Goal: Information Seeking & Learning: Check status

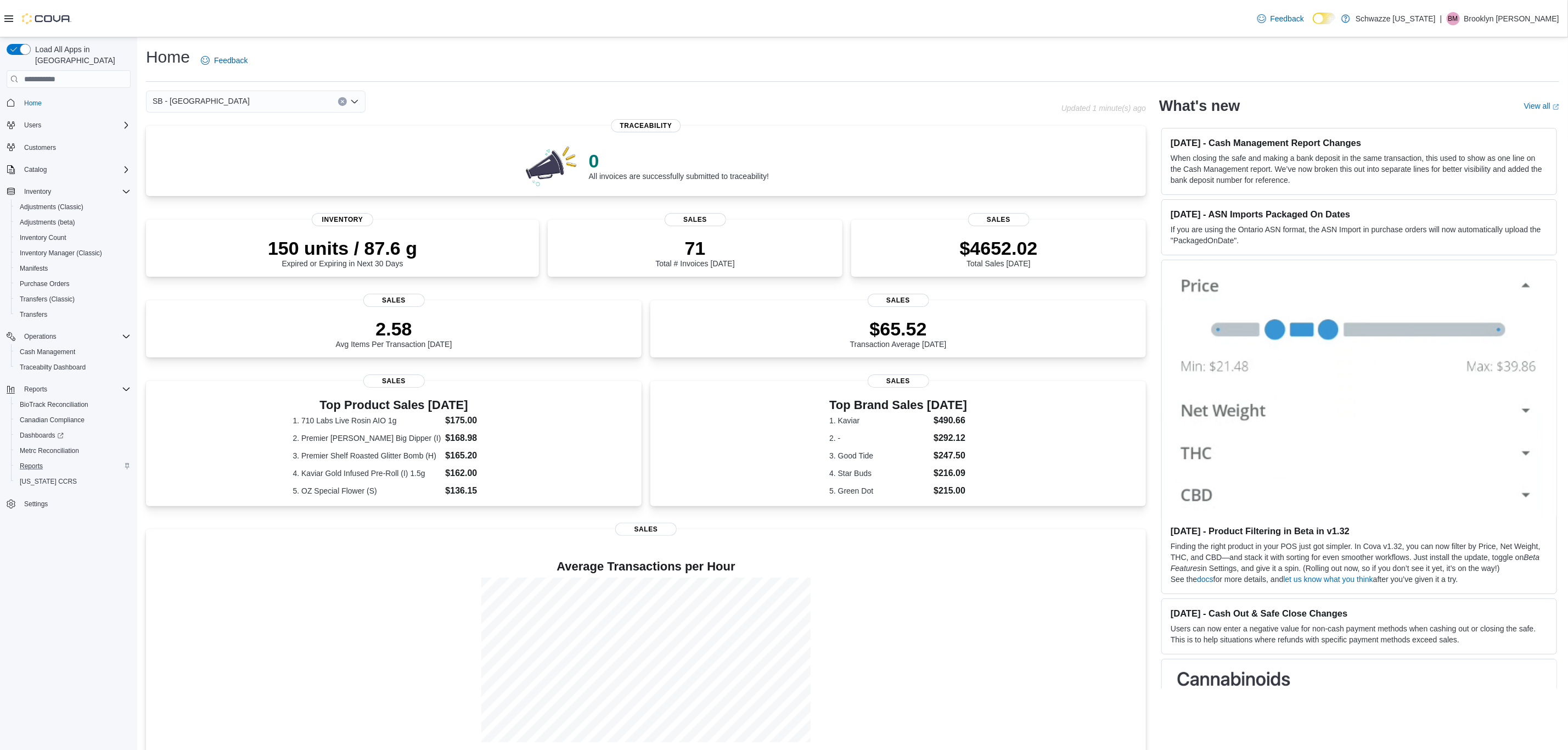
click at [63, 460] on div "Reports" at bounding box center [73, 466] width 115 height 13
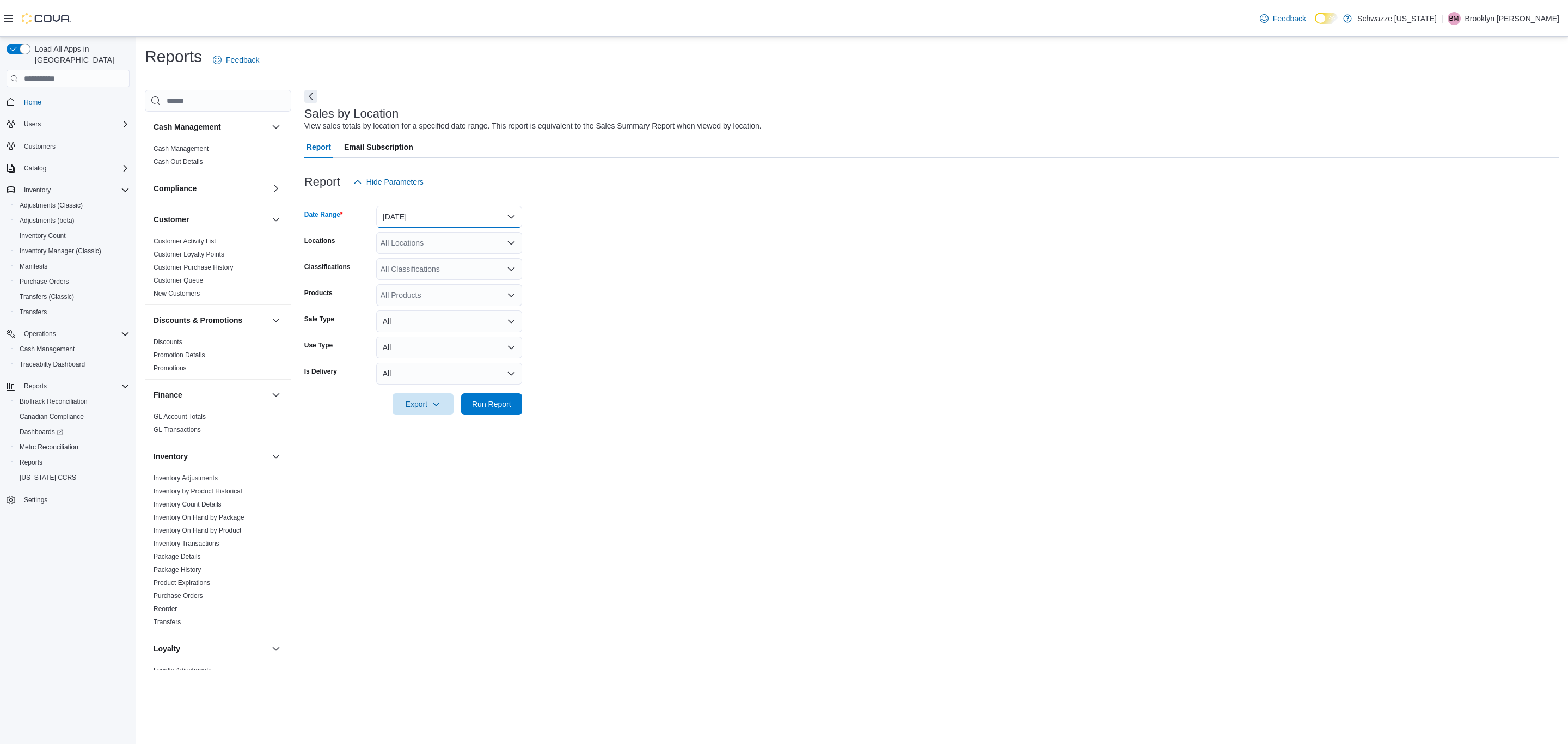
click at [428, 213] on button "[DATE]" at bounding box center [449, 216] width 146 height 22
click at [423, 255] on span "[DATE]" at bounding box center [455, 261] width 124 height 13
click at [448, 237] on div "All Locations" at bounding box center [449, 242] width 146 height 22
click at [447, 319] on div "SB - [GEOGRAPHIC_DATA]" at bounding box center [449, 322] width 133 height 11
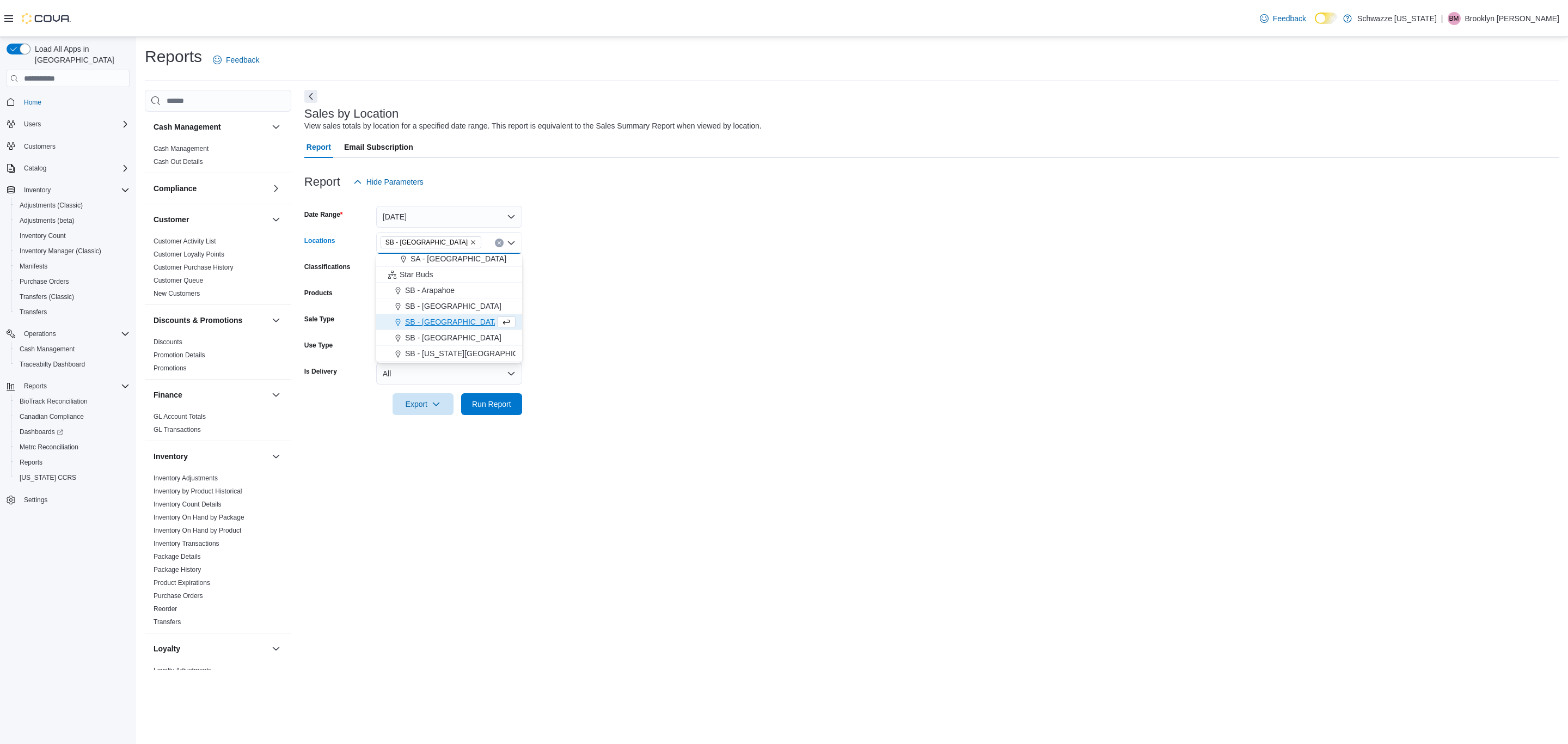
click at [694, 307] on form "Date Range Today Locations SB - Belmar Combo box. Selected. SB - Belmar. Press …" at bounding box center [931, 304] width 1255 height 222
click at [474, 264] on div "All Classifications" at bounding box center [449, 269] width 146 height 22
click at [561, 276] on form "Date Range Today Locations SB - Belmar Classifications All Classifications Comb…" at bounding box center [931, 304] width 1255 height 222
click at [493, 405] on span "Run Report" at bounding box center [491, 403] width 39 height 11
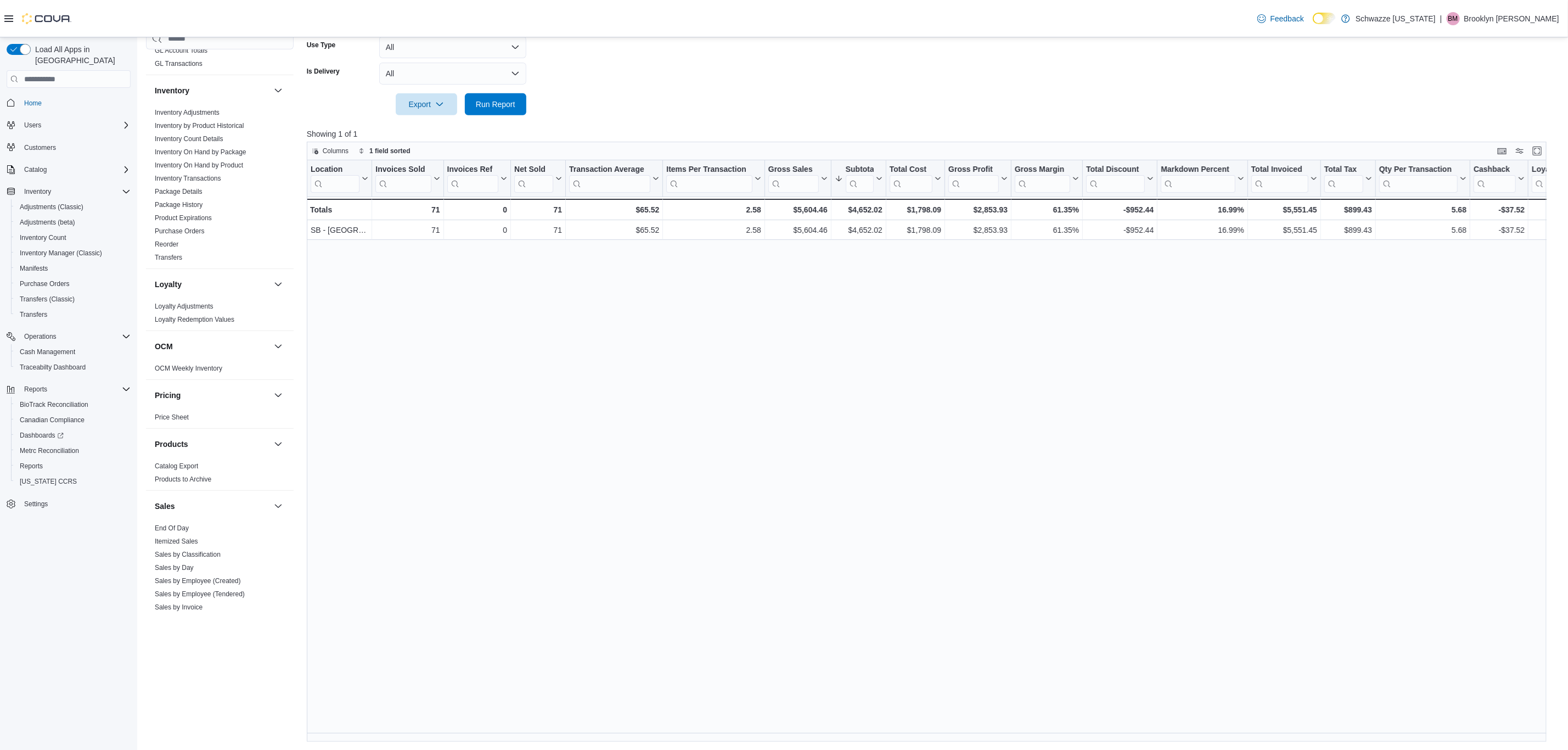
scroll to position [412, 0]
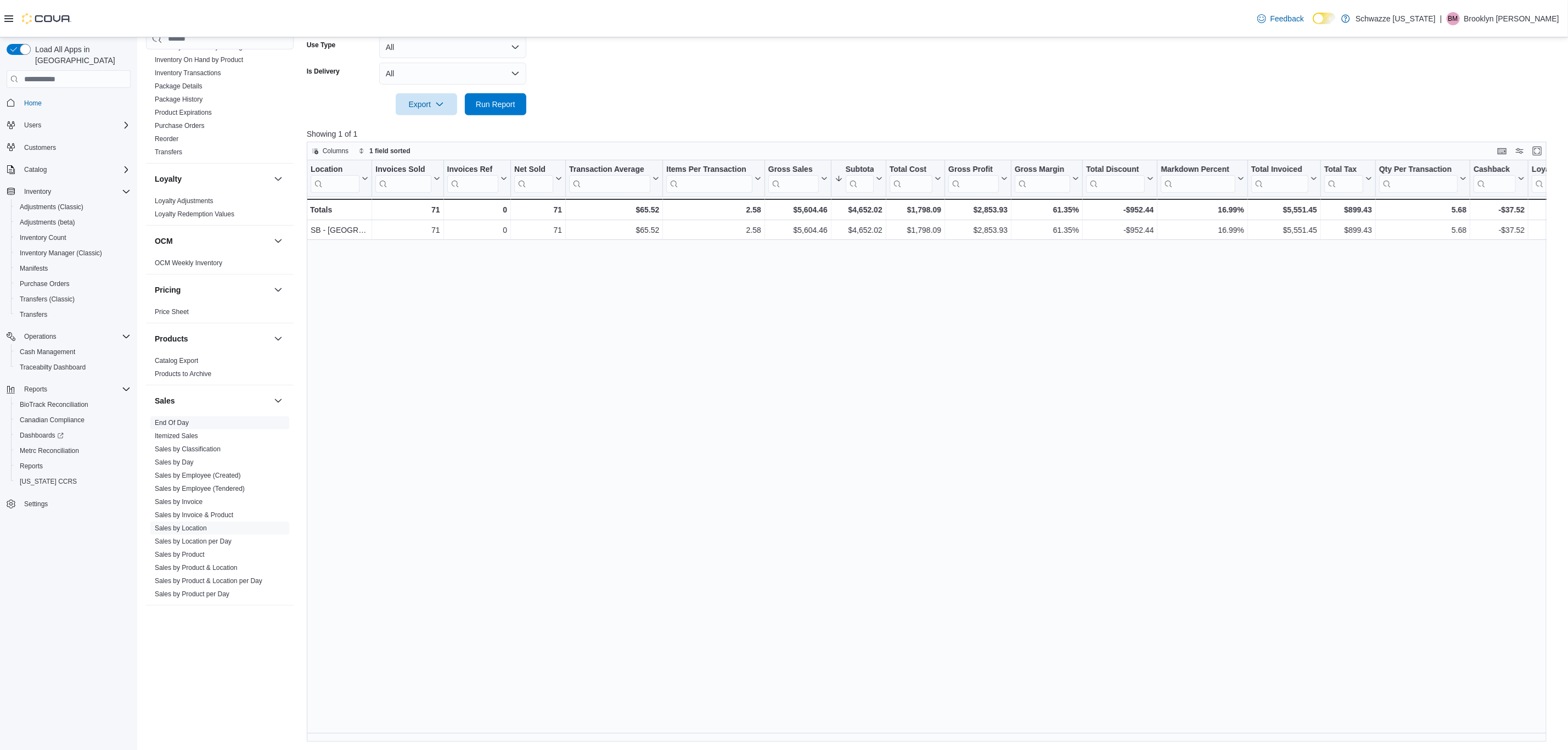
click at [171, 421] on link "End Of Day" at bounding box center [171, 423] width 34 height 7
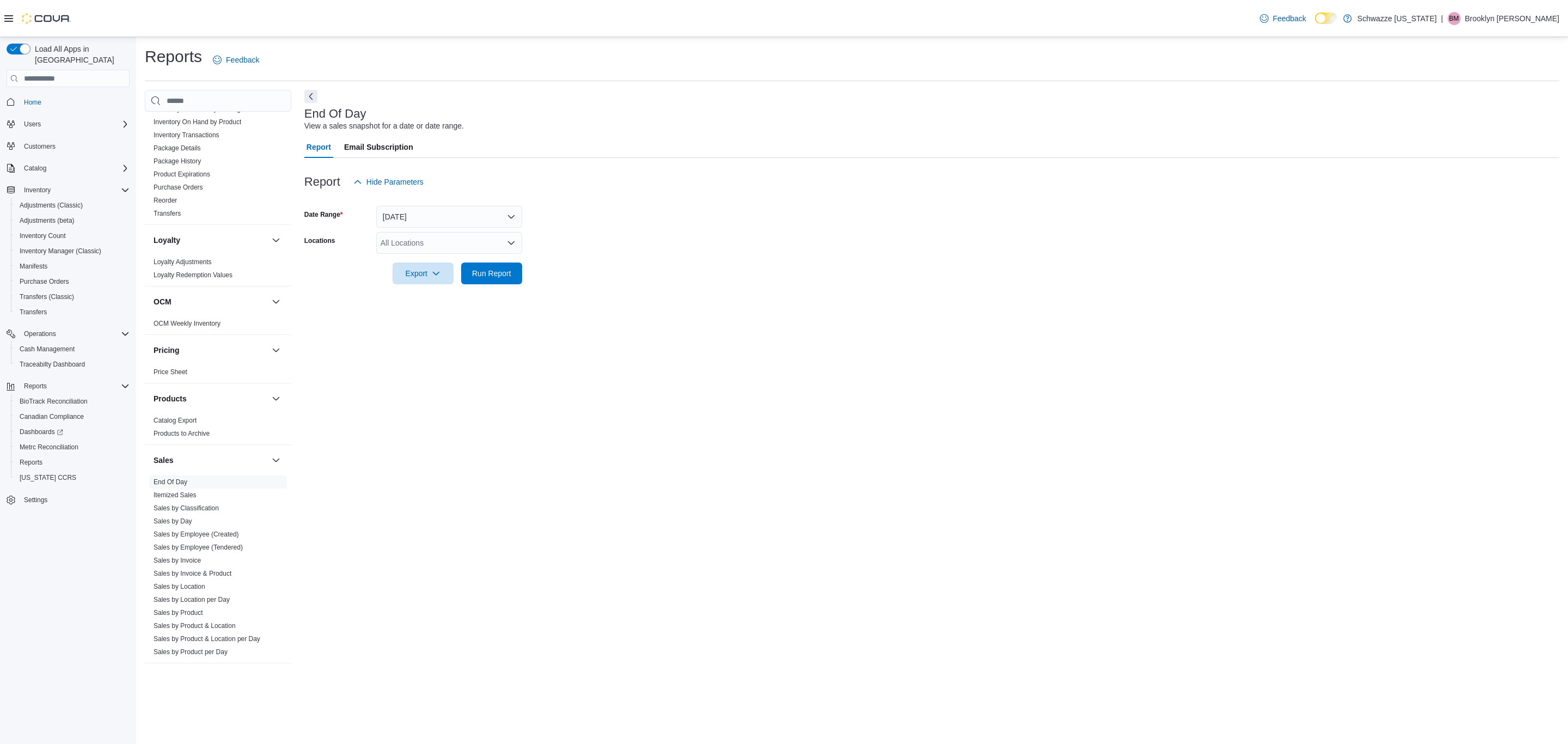
click at [449, 200] on div at bounding box center [931, 200] width 1255 height 13
click at [441, 250] on div "All Locations" at bounding box center [449, 242] width 146 height 22
click at [449, 317] on div "SB - [GEOGRAPHIC_DATA]" at bounding box center [449, 322] width 133 height 11
click at [562, 254] on div at bounding box center [931, 258] width 1255 height 9
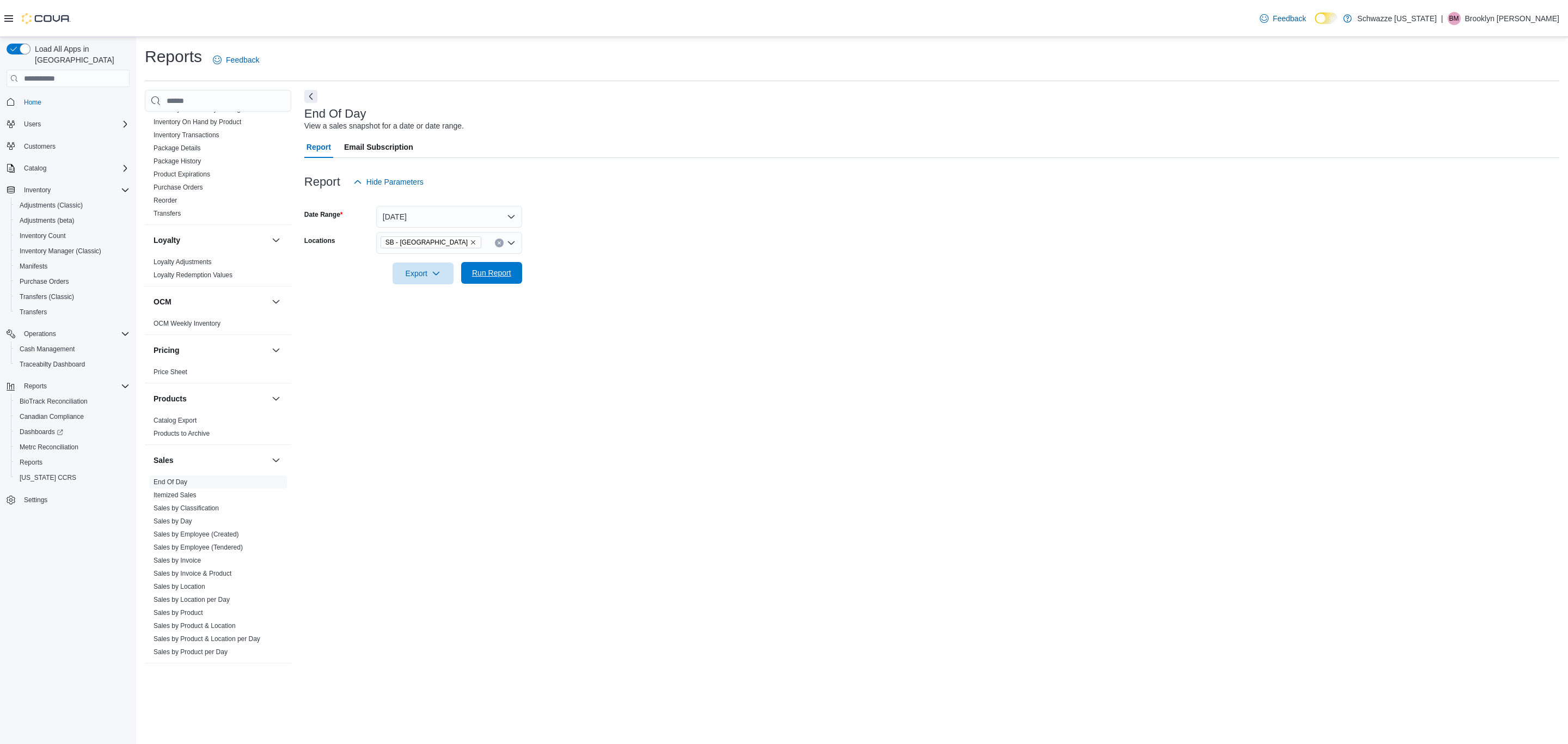
click at [491, 270] on span "Run Report" at bounding box center [491, 273] width 39 height 11
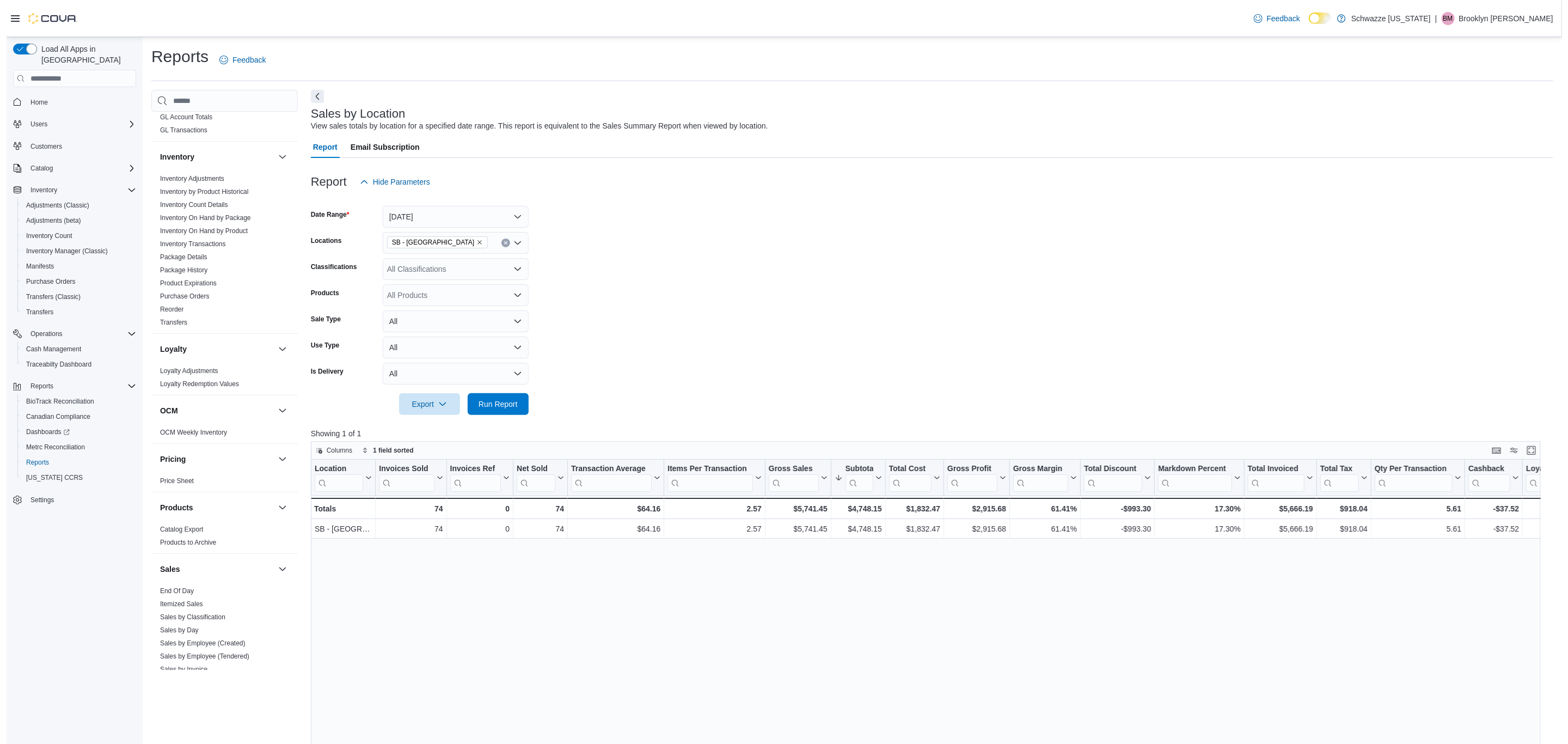
scroll to position [327, 0]
click at [168, 564] on link "End Of Day" at bounding box center [170, 564] width 33 height 7
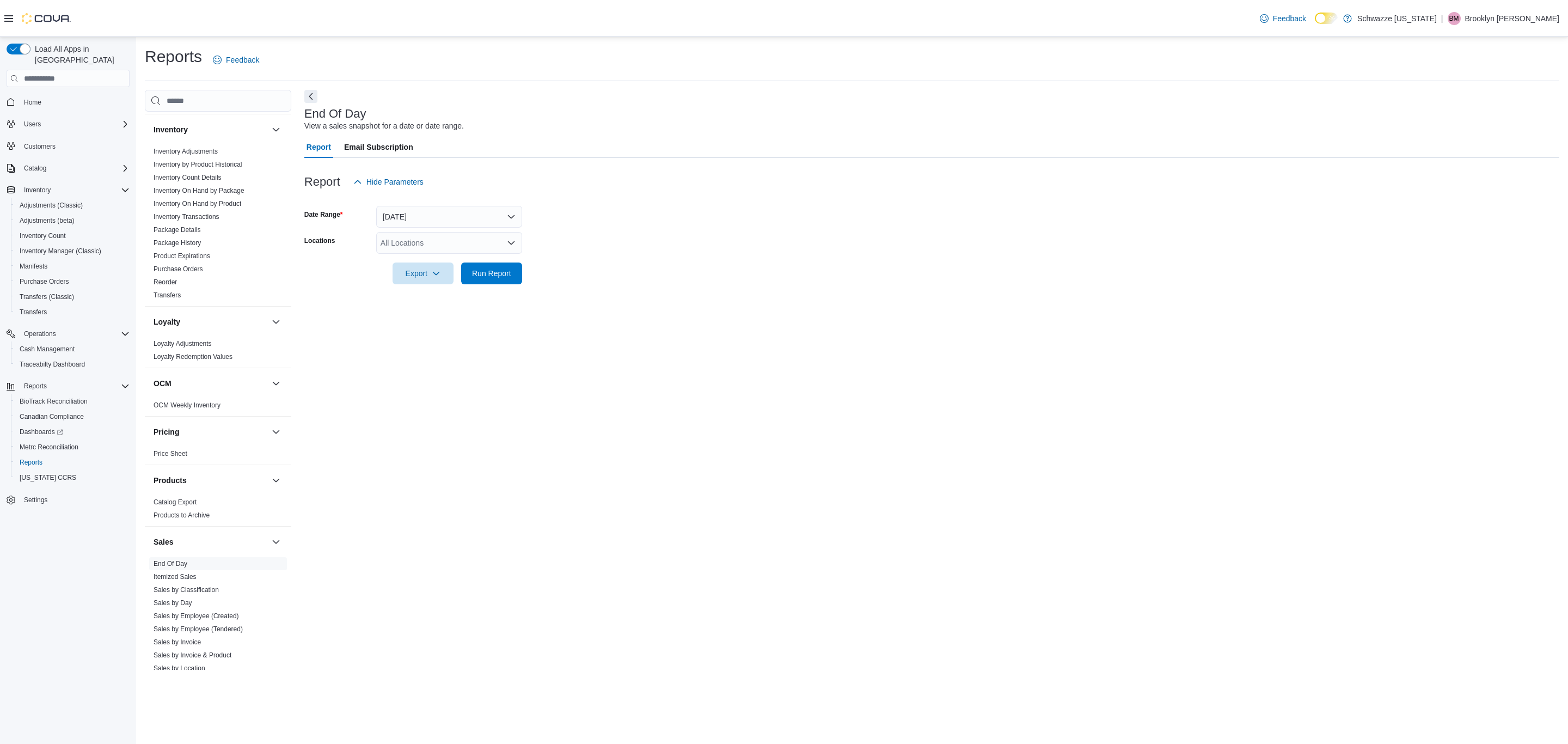
click at [448, 240] on div "All Locations" at bounding box center [449, 242] width 146 height 22
type input "*"
click at [464, 353] on div "SB - [GEOGRAPHIC_DATA]" at bounding box center [449, 356] width 133 height 11
drag, startPoint x: 603, startPoint y: 321, endPoint x: 570, endPoint y: 317, distance: 33.2
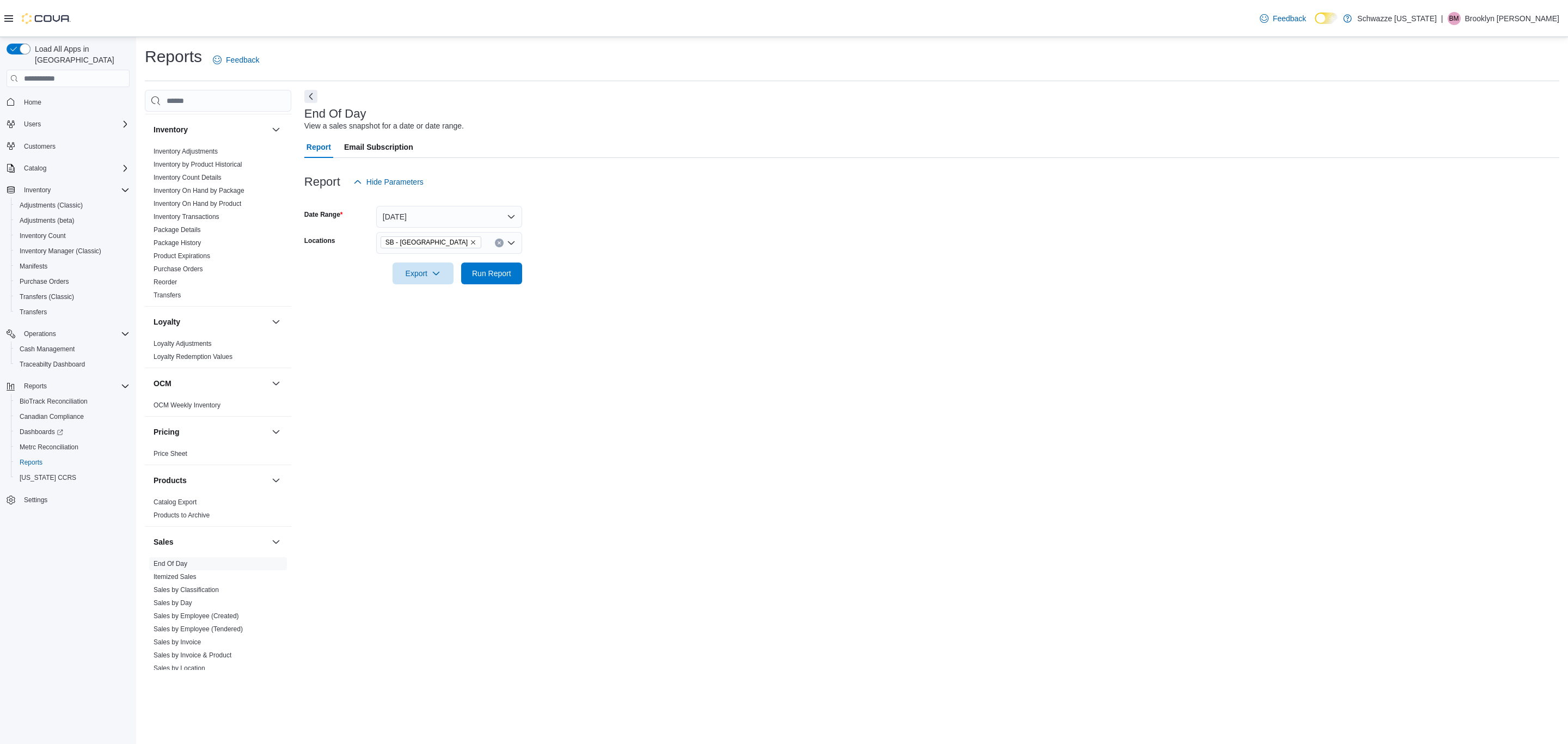
click at [586, 319] on div "End Of Day View a sales snapshot for a date or date range. Report Email Subscri…" at bounding box center [931, 379] width 1255 height 580
click at [510, 273] on span "Run Report" at bounding box center [491, 273] width 39 height 11
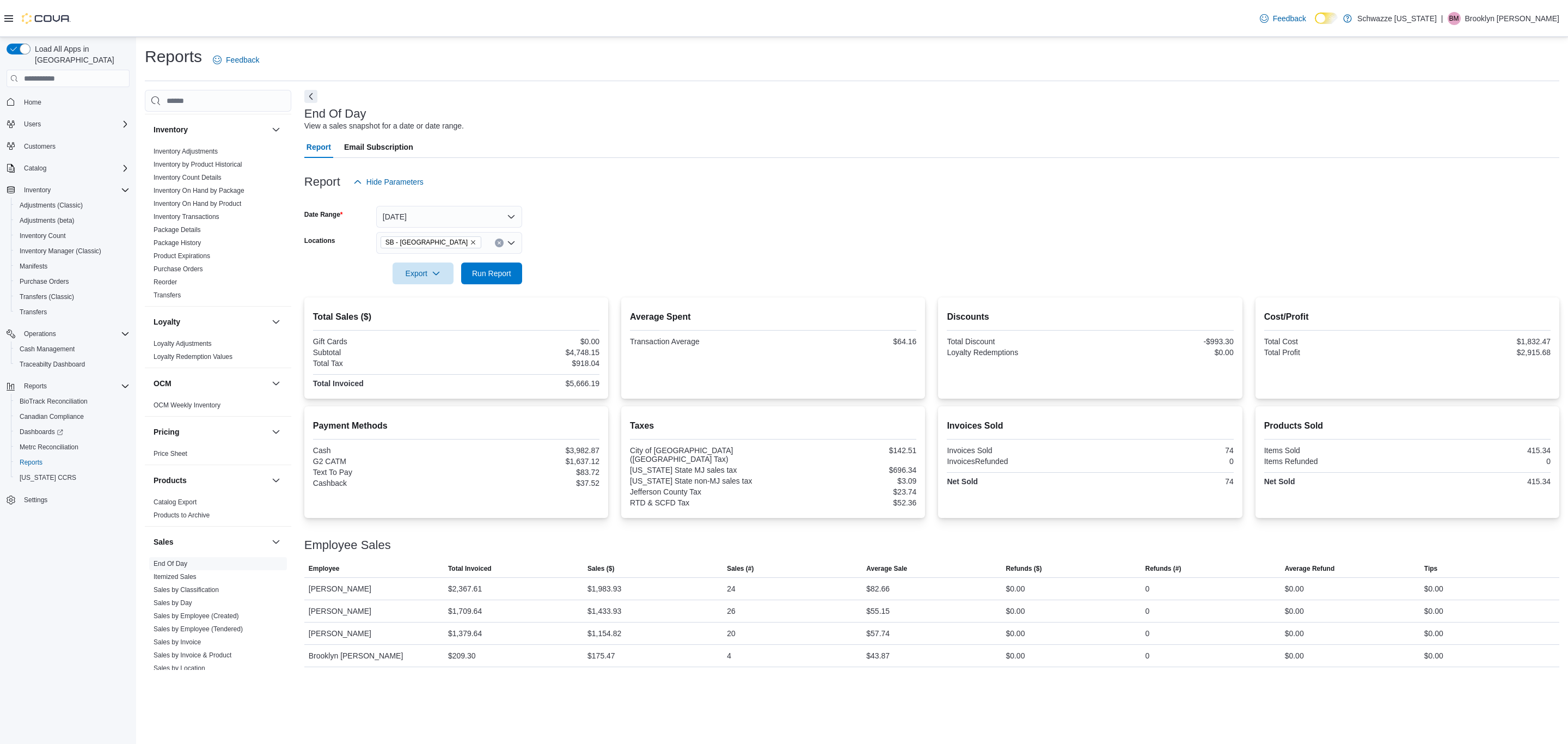
click at [512, 261] on div at bounding box center [931, 258] width 1255 height 9
click at [488, 290] on div at bounding box center [931, 291] width 1255 height 13
drag, startPoint x: 490, startPoint y: 281, endPoint x: 526, endPoint y: 264, distance: 39.8
click at [490, 281] on span "Run Report" at bounding box center [491, 273] width 48 height 22
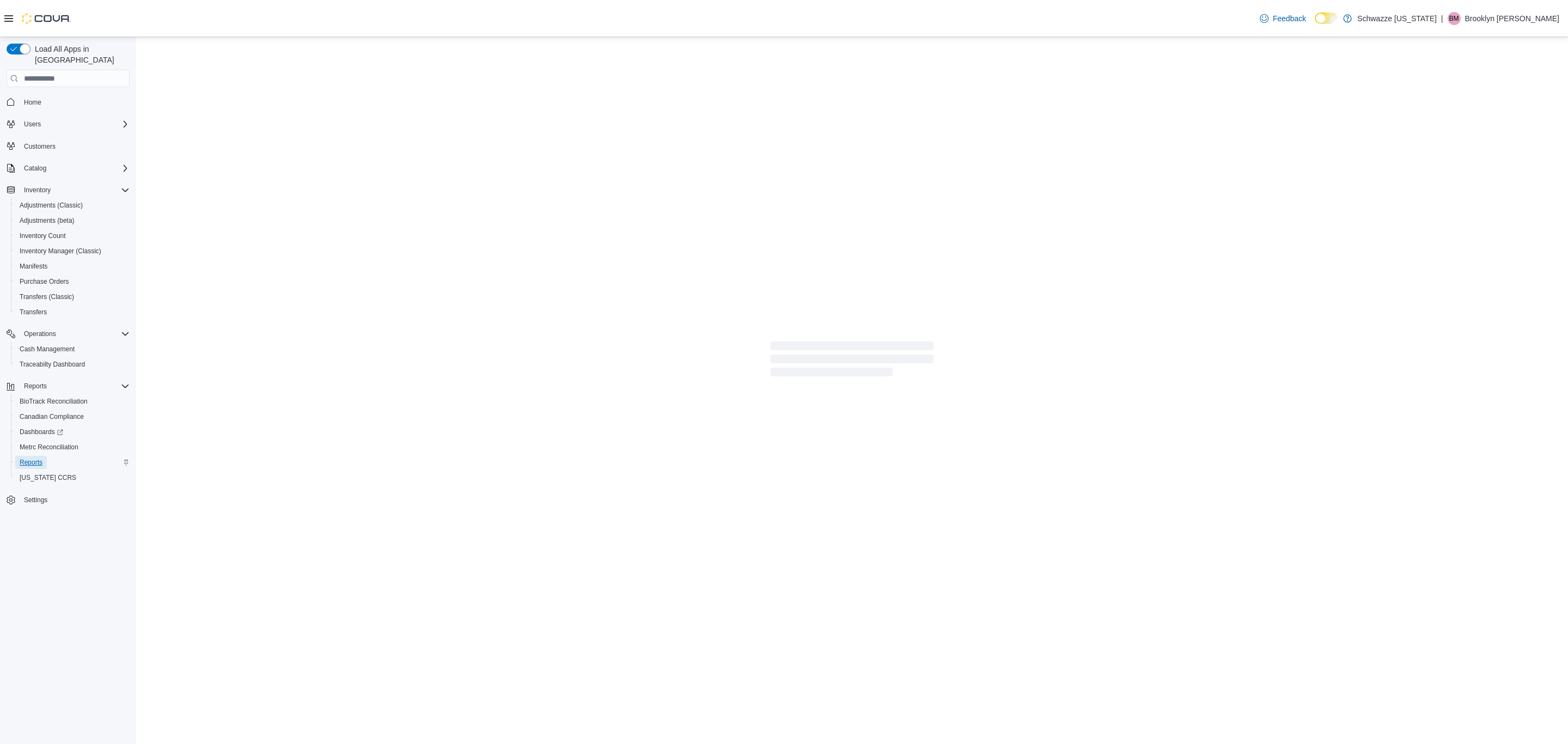
click at [28, 456] on span "Reports" at bounding box center [30, 463] width 23 height 13
click at [30, 458] on span "Reports" at bounding box center [30, 463] width 23 height 9
click at [33, 382] on span "Reports" at bounding box center [35, 386] width 23 height 9
click at [26, 458] on span "Reports" at bounding box center [30, 463] width 23 height 9
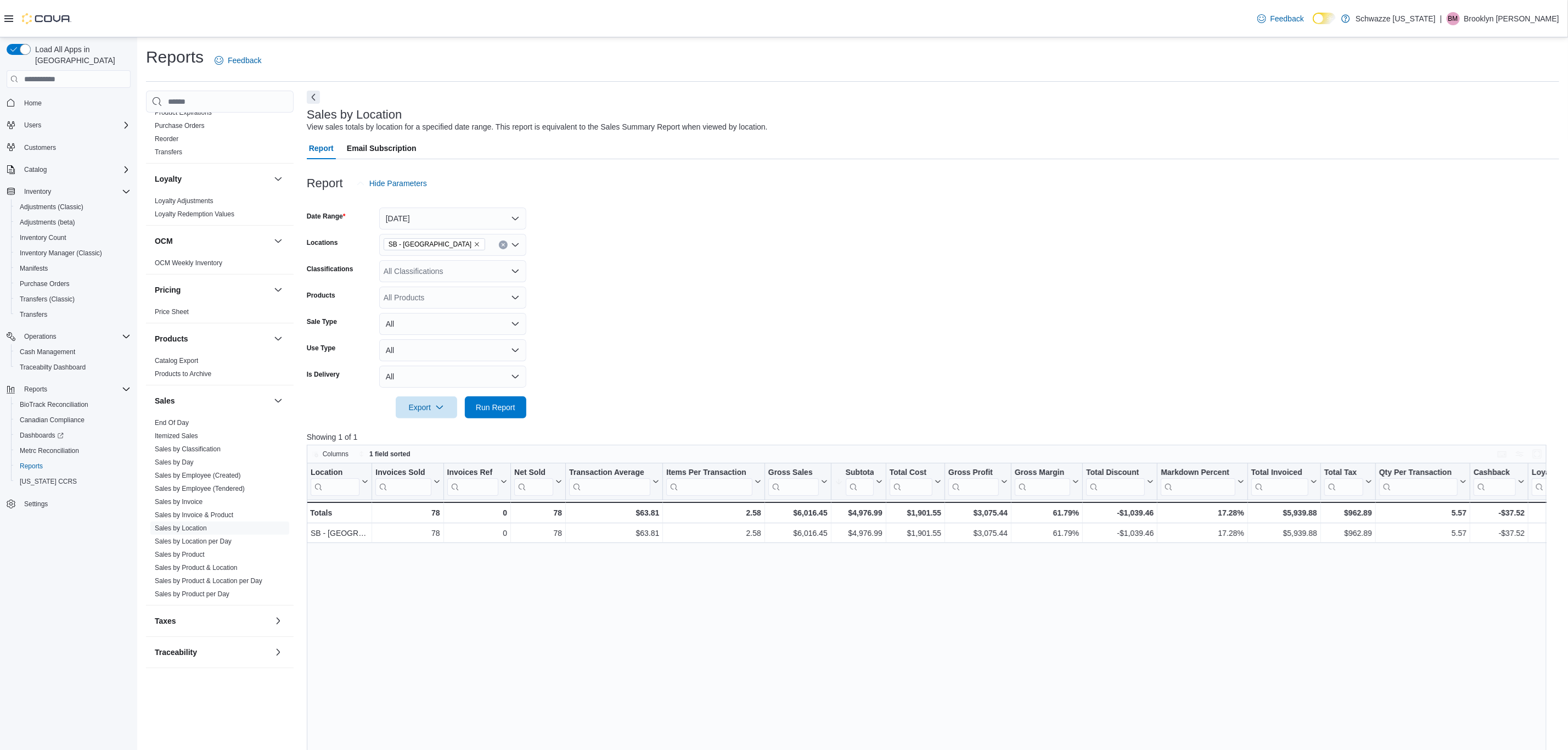
scroll to position [483, 0]
click at [192, 549] on link "Sales by Product" at bounding box center [180, 551] width 50 height 7
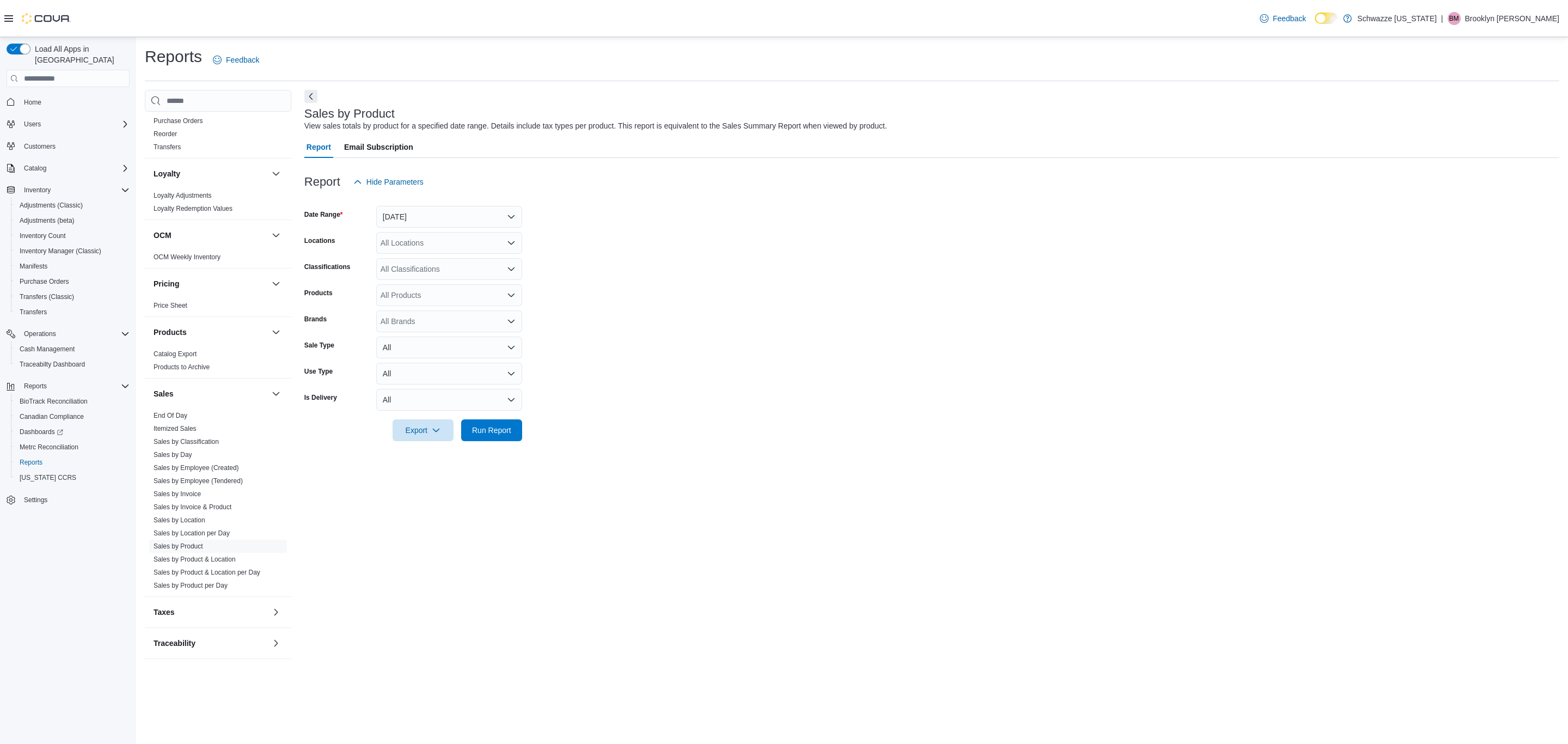
click at [466, 203] on div at bounding box center [931, 200] width 1255 height 13
click at [461, 215] on button "[DATE]" at bounding box center [449, 216] width 146 height 22
click at [474, 260] on span "[DATE]" at bounding box center [455, 261] width 124 height 13
click at [461, 250] on div "All Locations" at bounding box center [449, 242] width 146 height 22
type input "*"
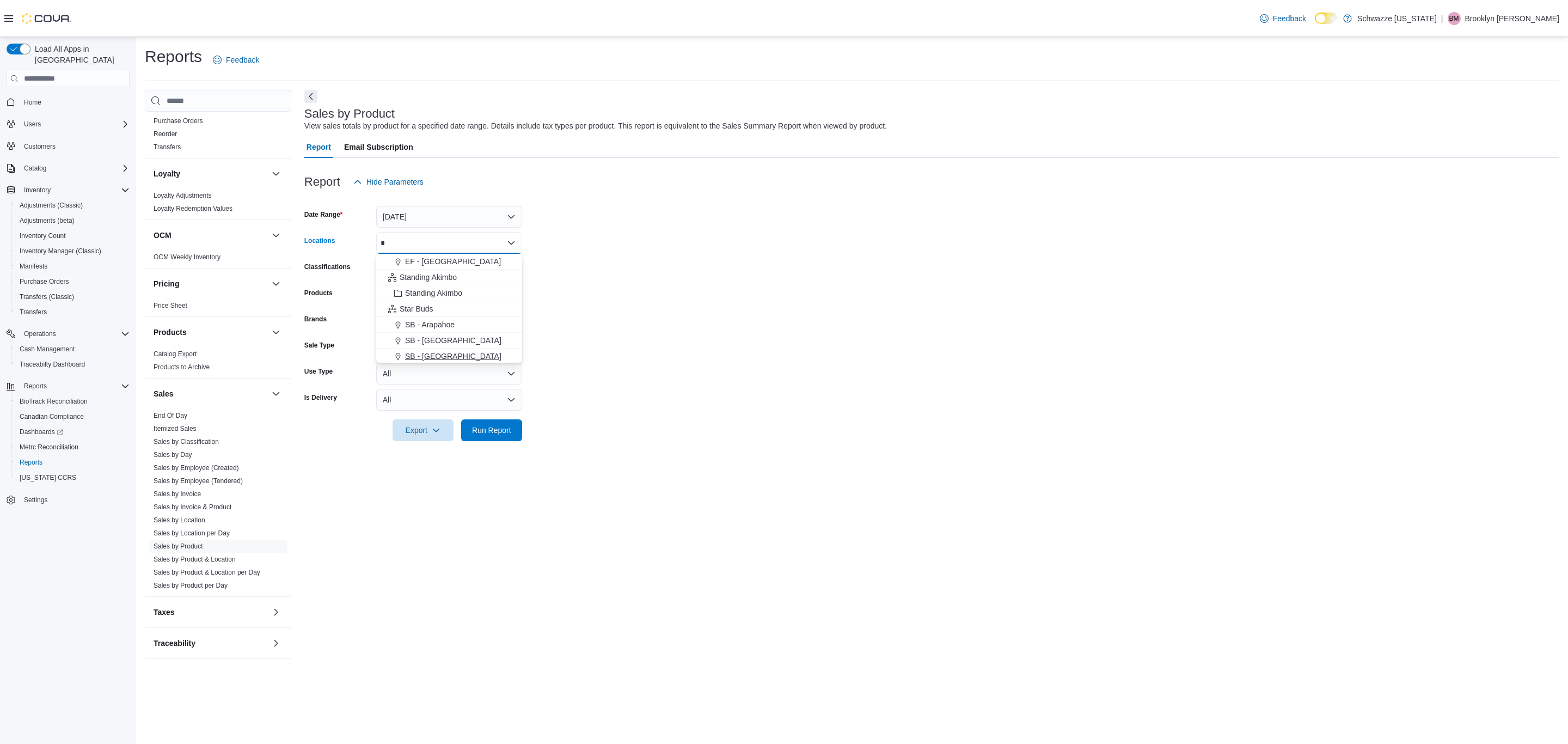
click at [448, 358] on div "SB - [GEOGRAPHIC_DATA]" at bounding box center [449, 356] width 133 height 11
drag, startPoint x: 630, startPoint y: 355, endPoint x: 537, endPoint y: 310, distance: 103.3
click at [631, 355] on form "Date Range [DATE] Locations SB - Belmar Classifications All Classifications Pro…" at bounding box center [931, 317] width 1255 height 248
click at [485, 272] on div "All Classifications" at bounding box center [449, 269] width 146 height 22
click at [470, 299] on div "REC - Flower" at bounding box center [449, 303] width 133 height 11
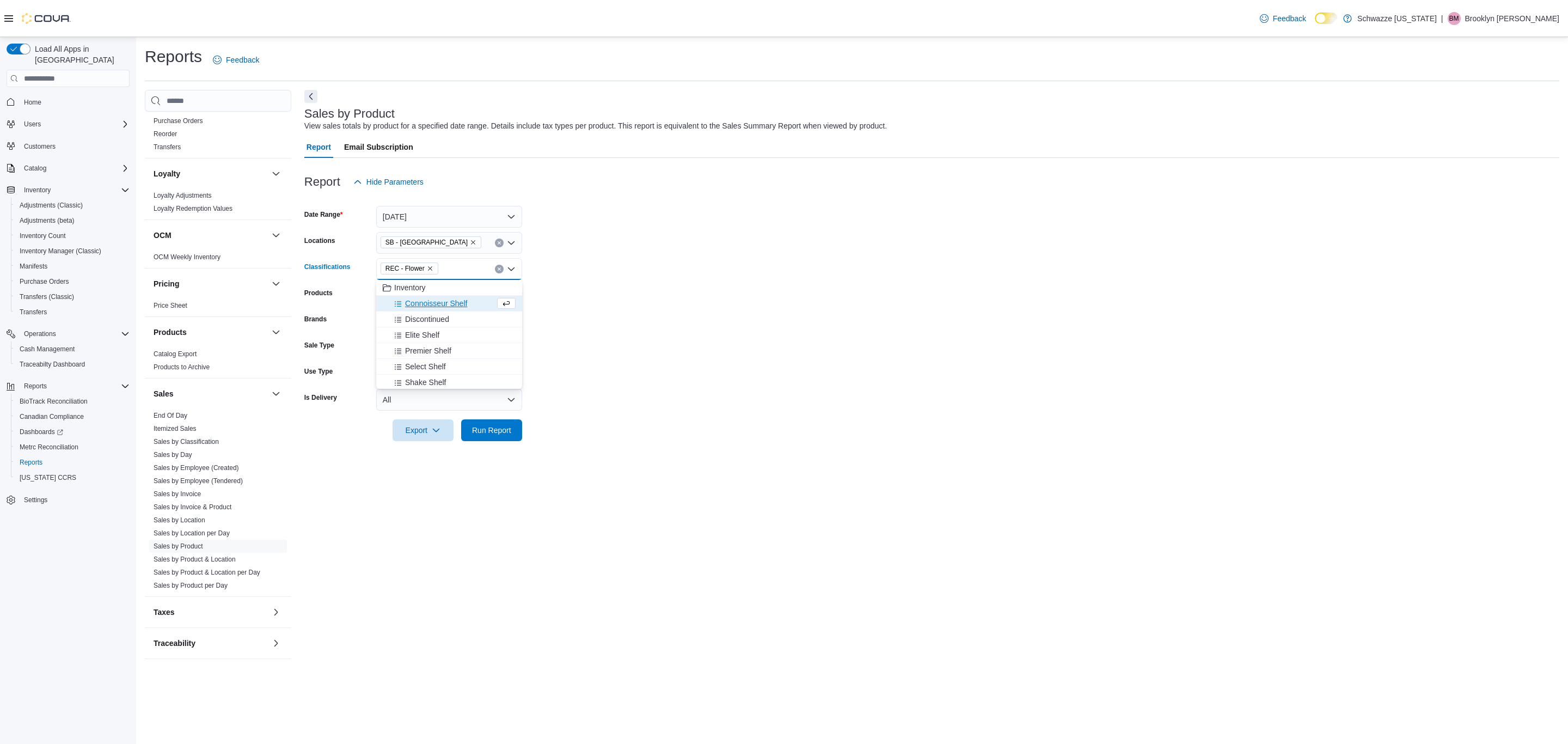
click at [565, 304] on form "Date Range [DATE] Locations SB - [GEOGRAPHIC_DATA] Classifications REC - Flower…" at bounding box center [931, 317] width 1255 height 248
click at [482, 426] on span "Run Report" at bounding box center [491, 429] width 39 height 11
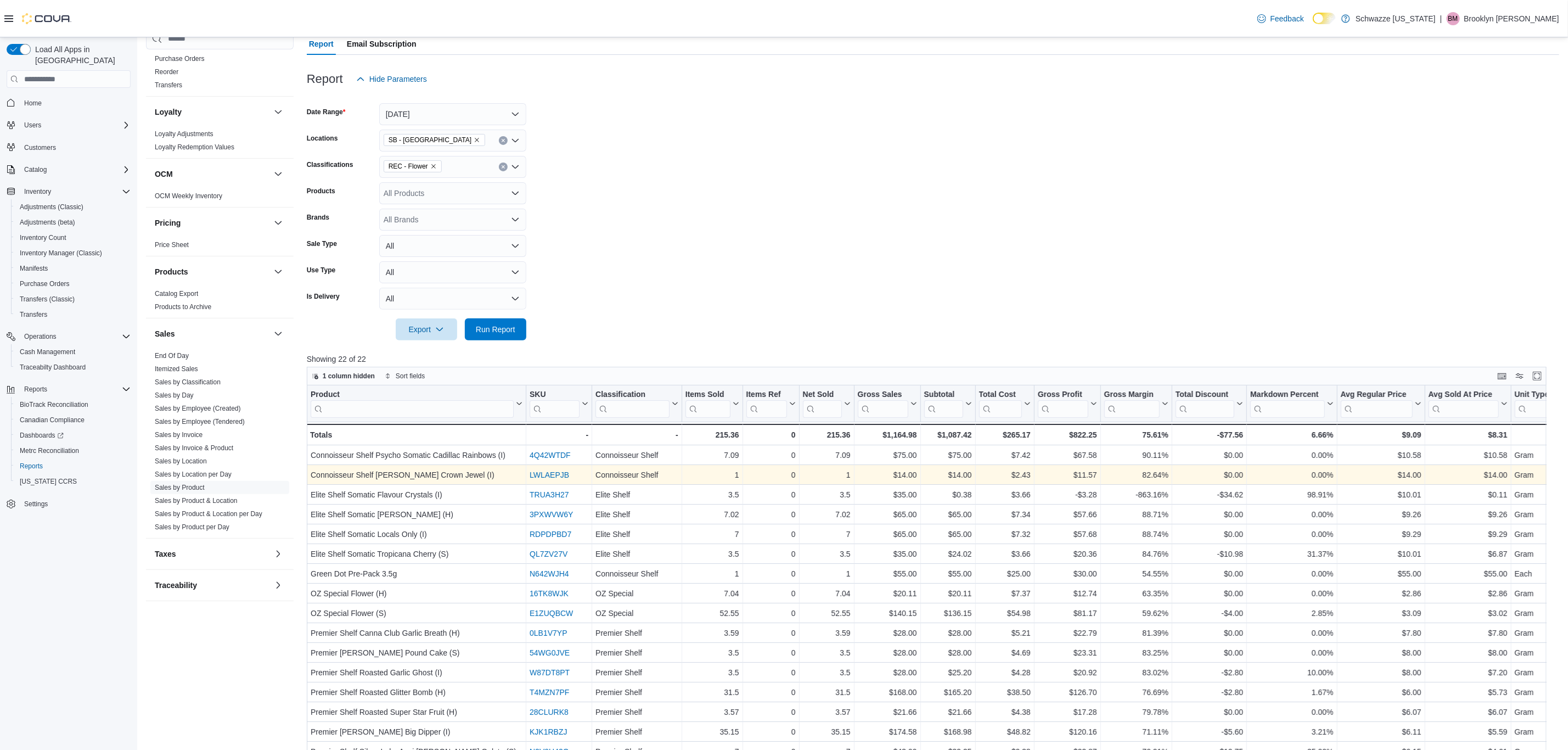
scroll to position [329, 0]
